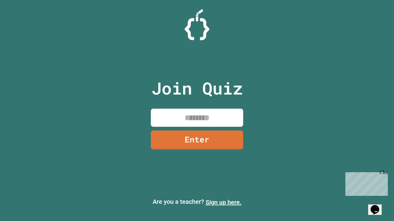
click at [223, 203] on link "Sign up here." at bounding box center [223, 202] width 36 height 7
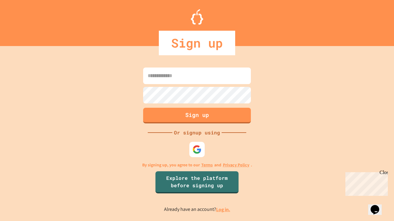
click at [223, 210] on link "Log in." at bounding box center [223, 210] width 14 height 6
